Goal: Find specific fact: Find specific fact

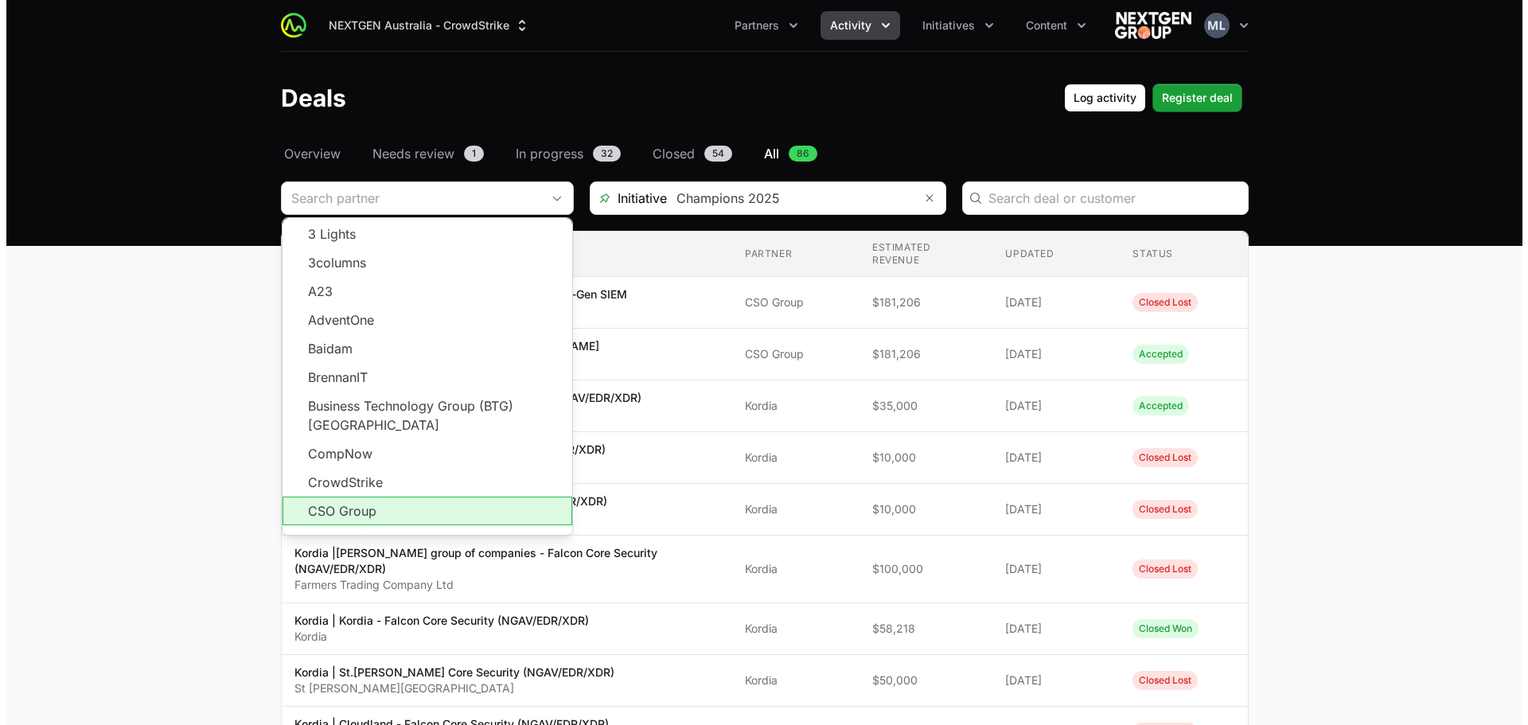
scroll to position [287, 0]
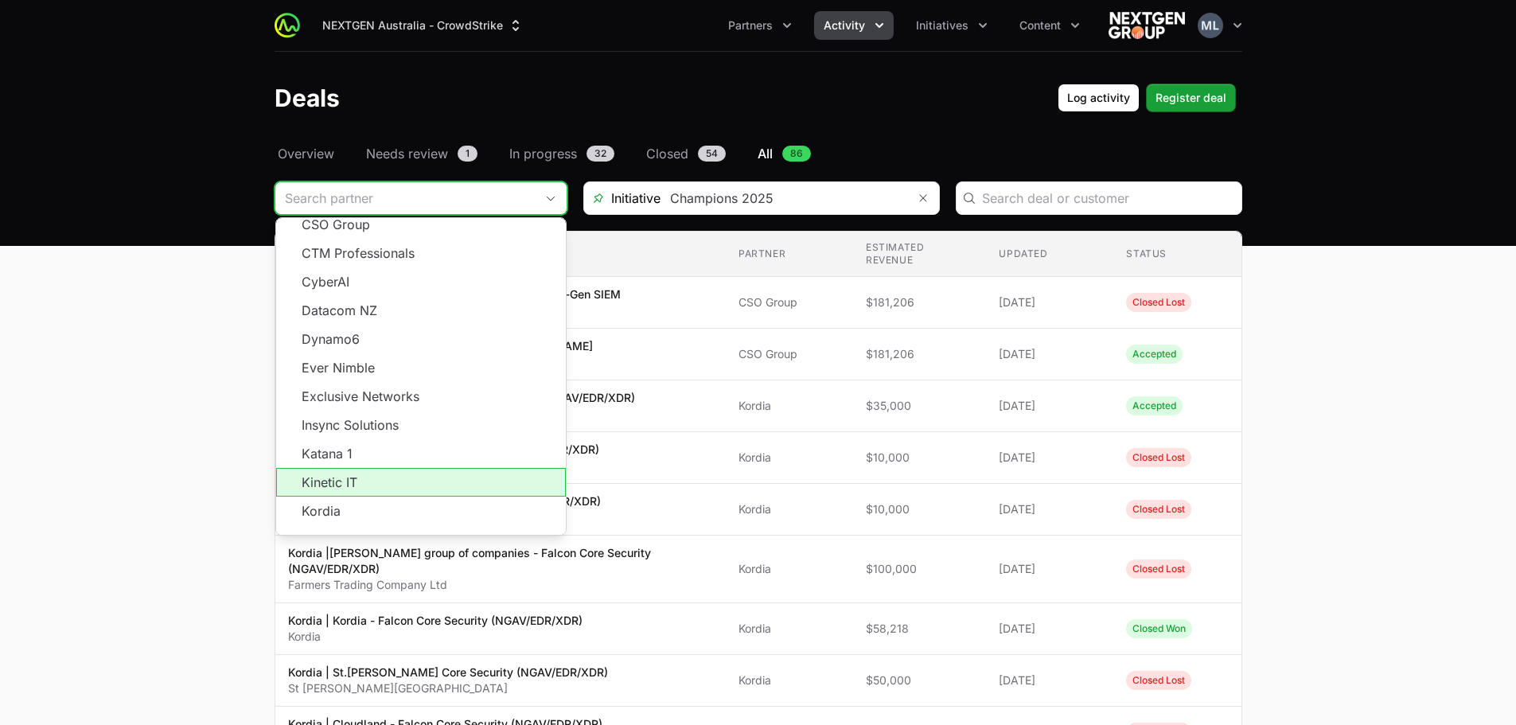
click at [360, 468] on li "Kinetic IT" at bounding box center [421, 482] width 290 height 29
type input "Kinetic IT"
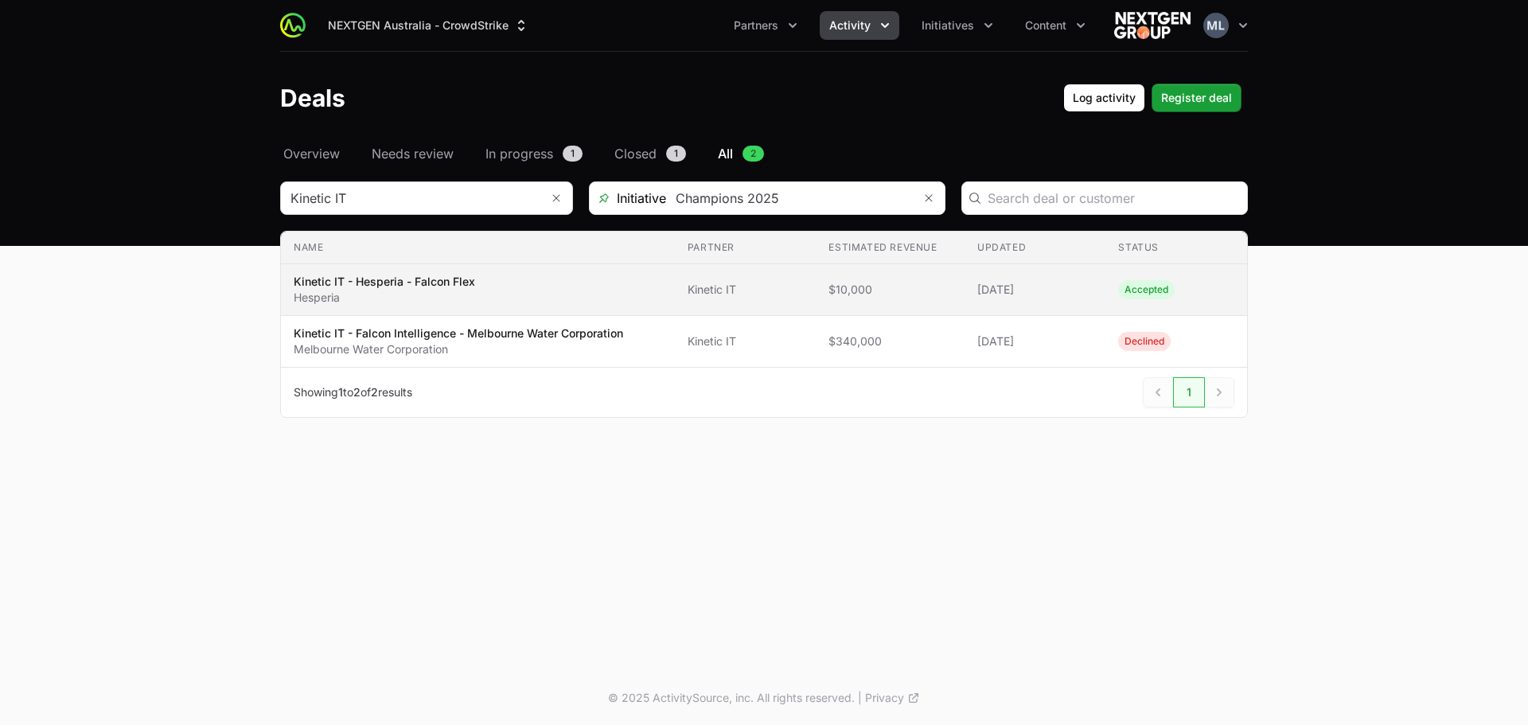
click at [414, 294] on p "Hesperia" at bounding box center [384, 298] width 181 height 16
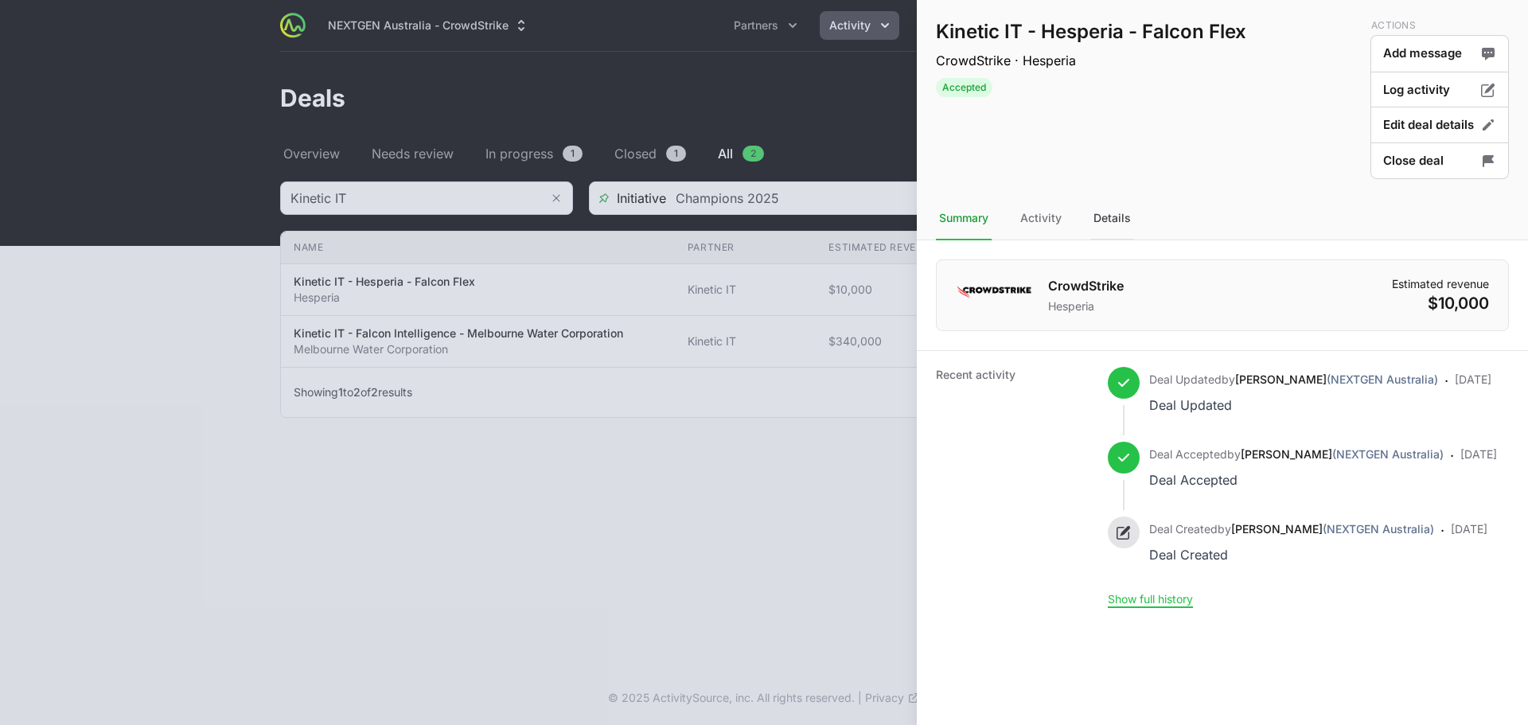
click at [1095, 221] on div "Details" at bounding box center [1113, 218] width 44 height 43
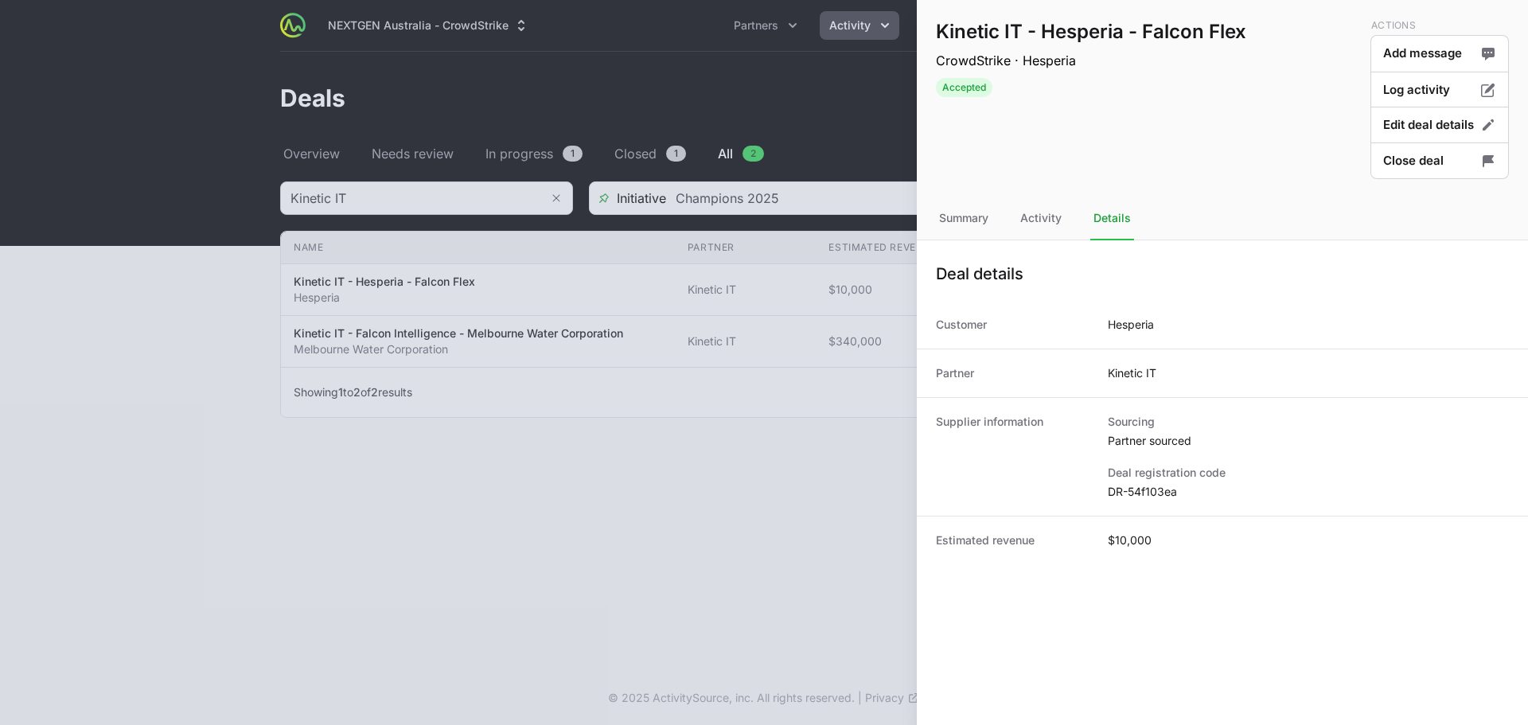
click at [1149, 492] on dd "DR-54f103ea" at bounding box center [1308, 492] width 401 height 16
copy dl "DR-54f103ea"
click at [852, 490] on div at bounding box center [764, 362] width 1528 height 725
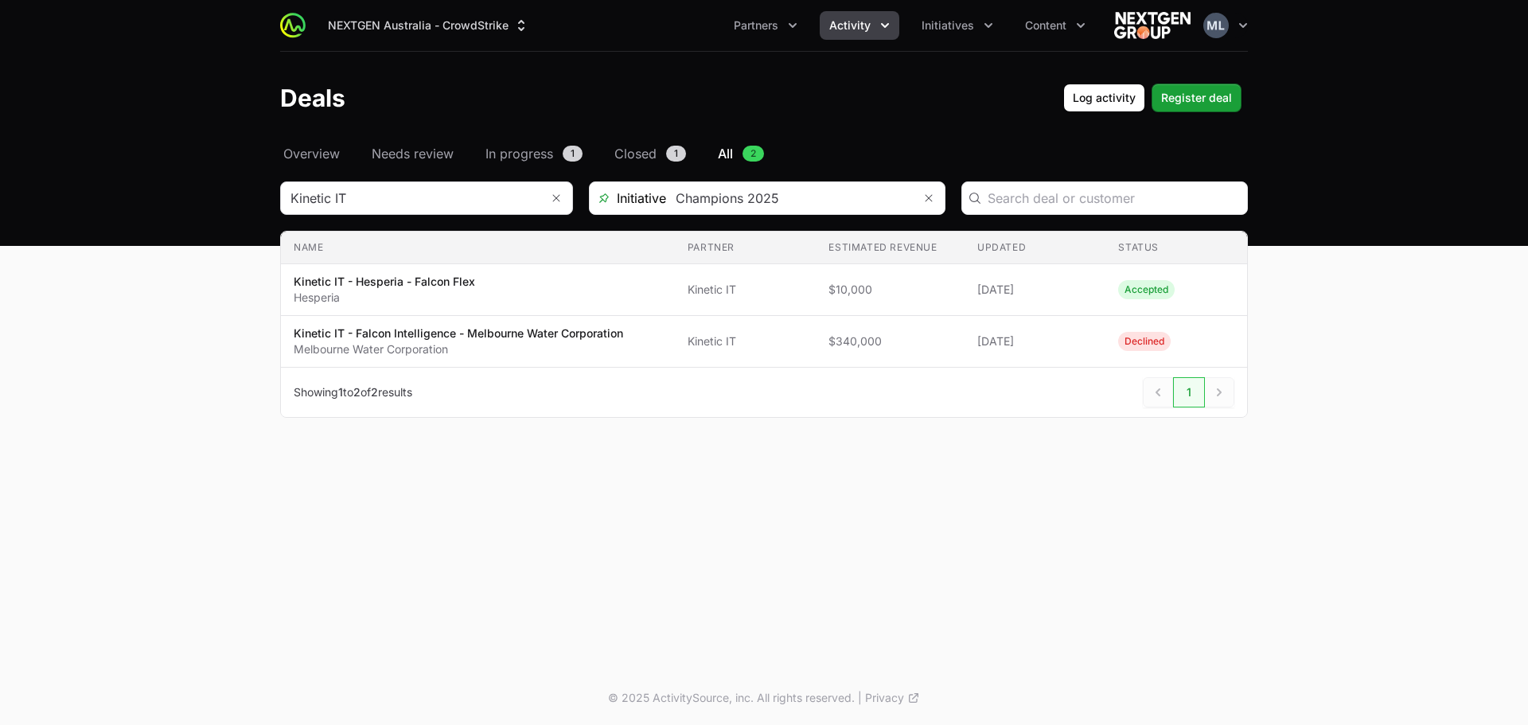
drag, startPoint x: 258, startPoint y: 0, endPoint x: 598, endPoint y: 451, distance: 564.4
click at [595, 441] on div "Select a tab Overview Needs review In progress Closed All Overview Needs review…" at bounding box center [764, 300] width 1019 height 312
drag, startPoint x: 372, startPoint y: 1, endPoint x: 140, endPoint y: 310, distance: 386.7
click at [140, 310] on main "Select a tab Overview Needs review In progress Closed All Overview Needs review…" at bounding box center [764, 300] width 1528 height 312
